Goal: Check status: Check status

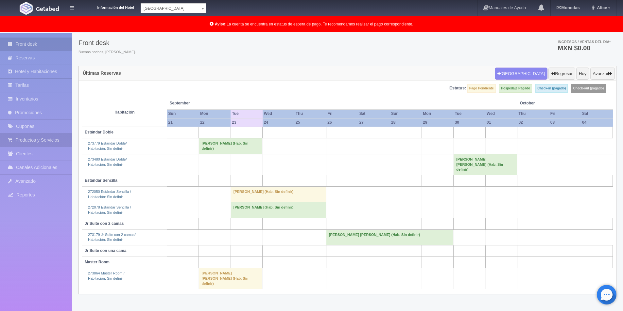
scroll to position [33, 0]
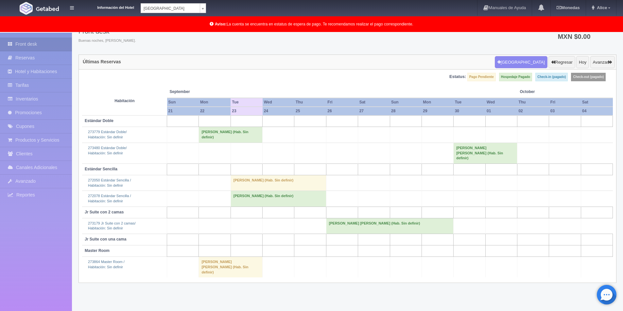
click at [214, 133] on td "[PERSON_NAME] [PERSON_NAME] (Hab. Sin definir)" at bounding box center [231, 135] width 64 height 16
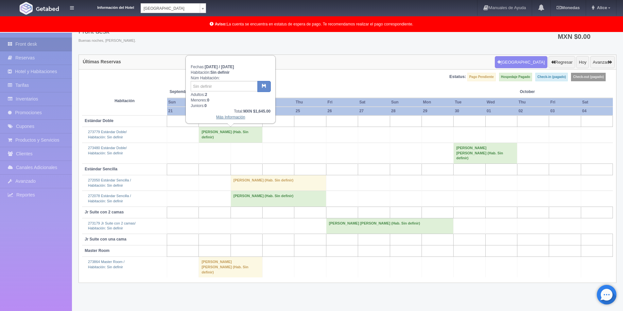
click at [222, 118] on link "Más Información" at bounding box center [230, 117] width 29 height 5
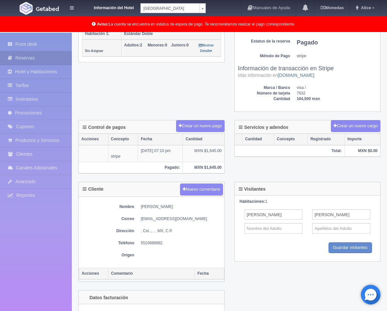
scroll to position [163, 0]
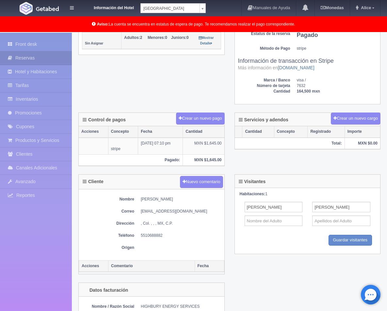
click at [214, 90] on div "Detalle General Núm. reserva interna 16862 Núm de reserva 273779 Referencia de …" at bounding box center [230, 10] width 312 height 203
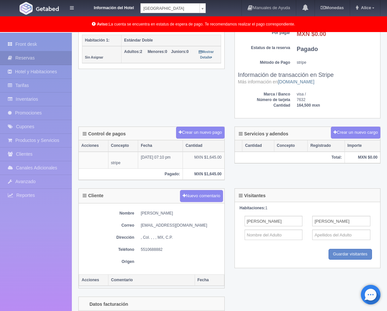
scroll to position [143, 0]
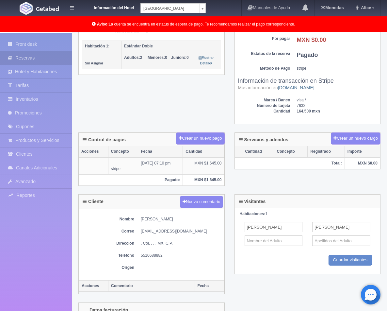
click at [243, 197] on div "Visitantes" at bounding box center [308, 200] width 146 height 13
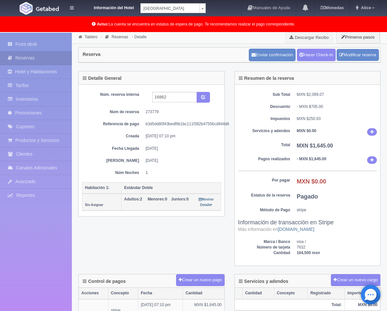
scroll to position [0, 0]
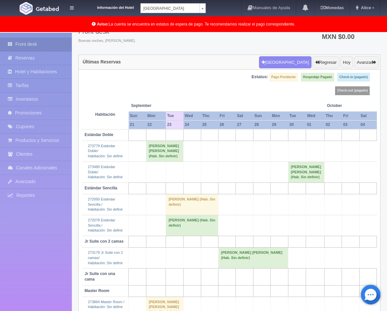
scroll to position [63, 0]
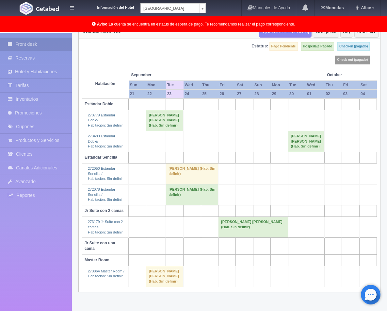
click at [153, 278] on td "[PERSON_NAME] [PERSON_NAME] (Hab. Sin definir)" at bounding box center [164, 276] width 37 height 21
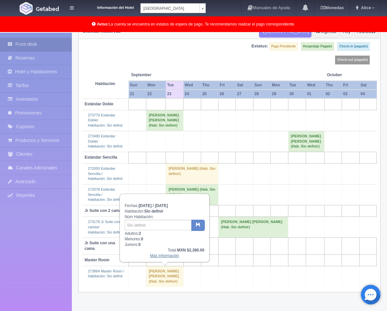
click at [170, 256] on link "Más Información" at bounding box center [164, 255] width 29 height 5
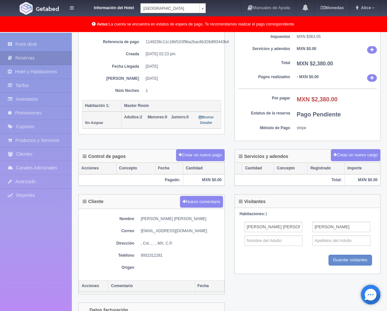
scroll to position [98, 0]
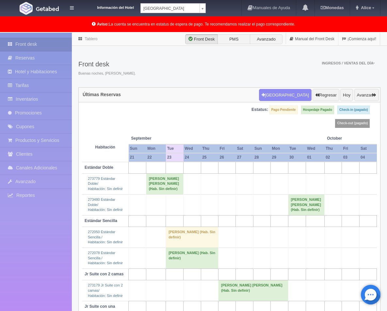
scroll to position [63, 0]
